Goal: Transaction & Acquisition: Purchase product/service

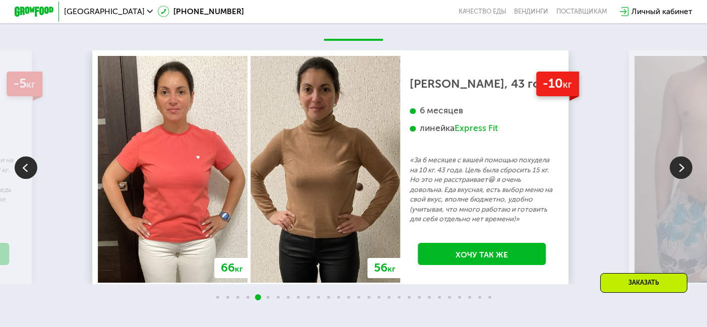
click at [677, 178] on img at bounding box center [681, 167] width 23 height 23
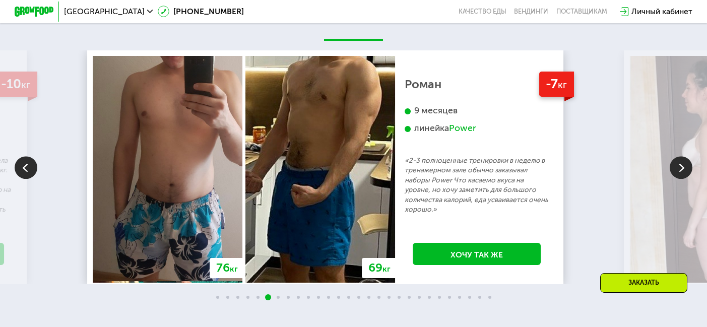
click at [677, 178] on img at bounding box center [681, 167] width 23 height 23
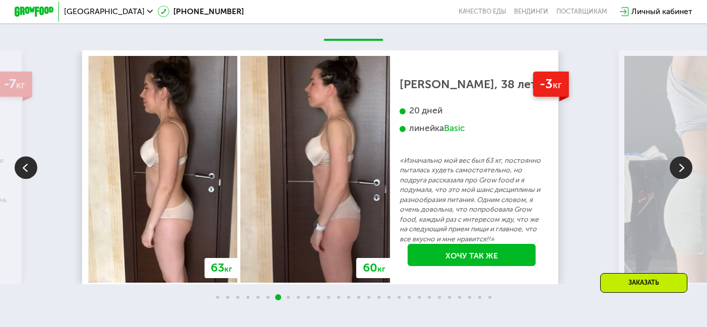
click at [677, 177] on img at bounding box center [681, 167] width 23 height 23
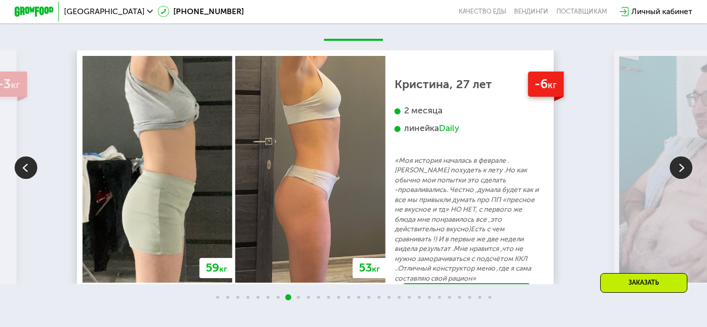
click at [677, 177] on img at bounding box center [681, 167] width 23 height 23
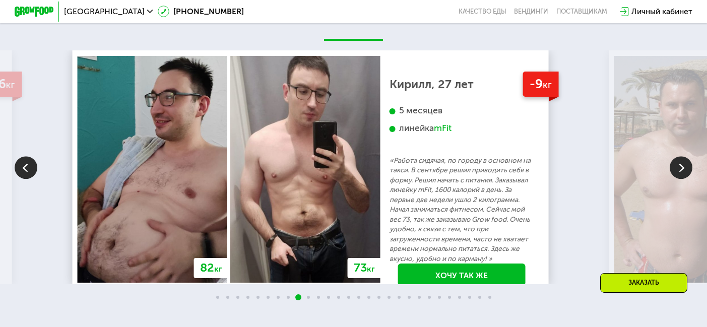
click at [677, 177] on img at bounding box center [681, 167] width 23 height 23
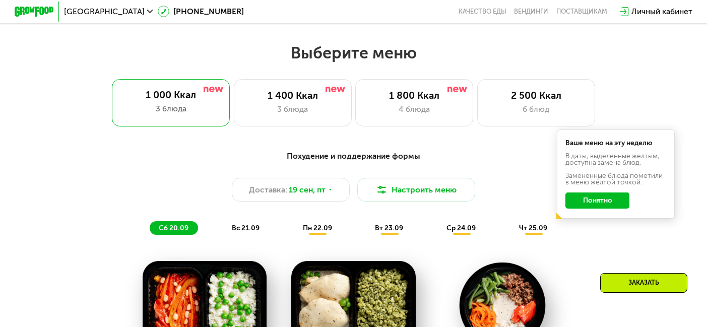
scroll to position [555, 0]
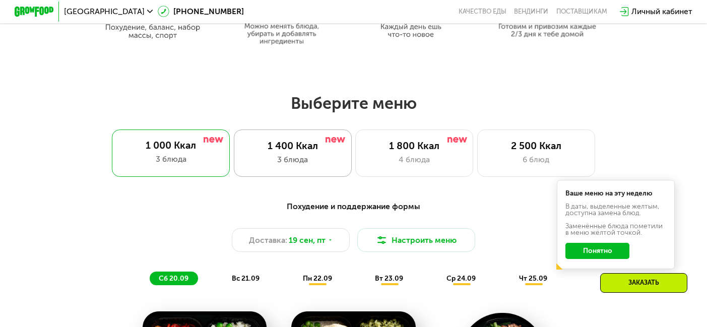
click at [302, 161] on div "3 блюда" at bounding box center [292, 160] width 97 height 12
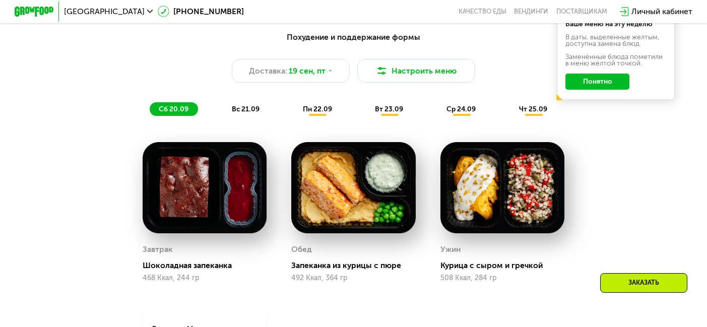
scroll to position [706, 0]
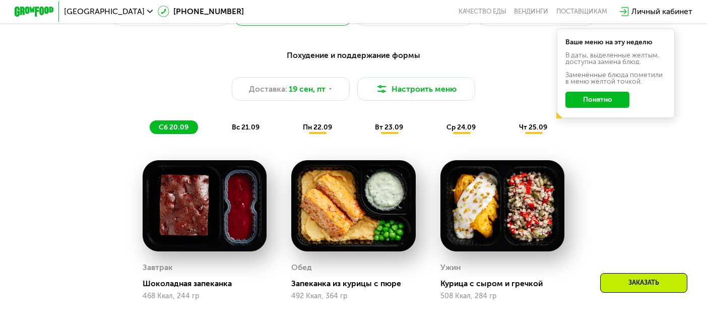
click at [252, 129] on span "вс 21.09" at bounding box center [246, 127] width 28 height 9
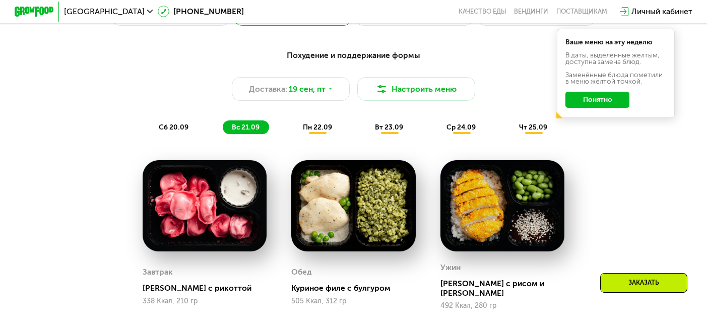
click at [326, 132] on span "пн 22.09" at bounding box center [317, 127] width 29 height 9
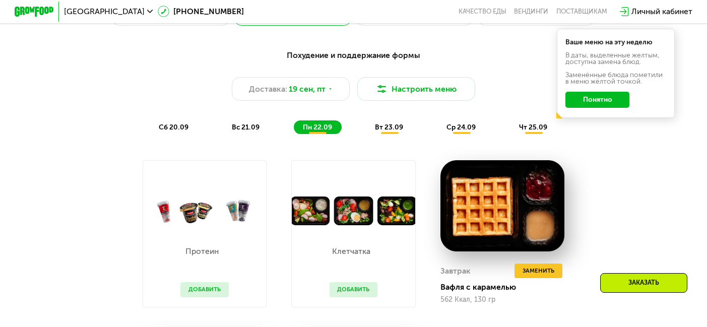
click at [392, 132] on span "вт 23.09" at bounding box center [389, 127] width 28 height 9
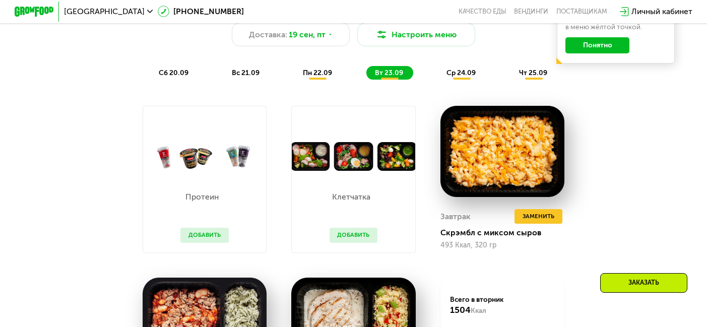
scroll to position [756, 0]
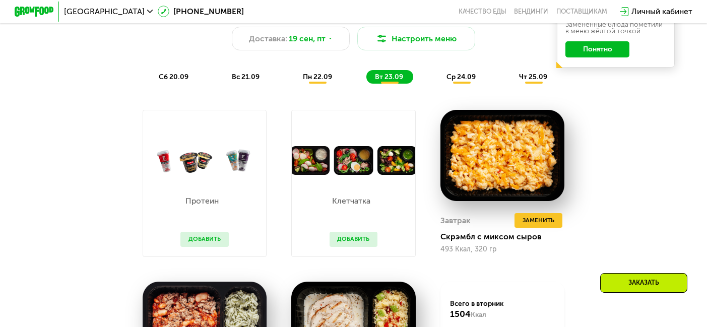
click at [470, 81] on span "ср 24.09" at bounding box center [461, 77] width 29 height 9
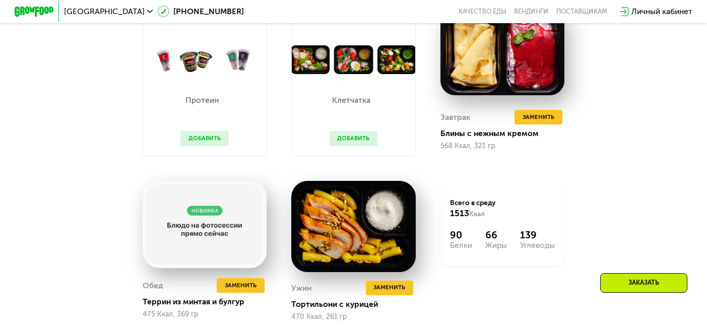
scroll to position [807, 0]
